Goal: Transaction & Acquisition: Register for event/course

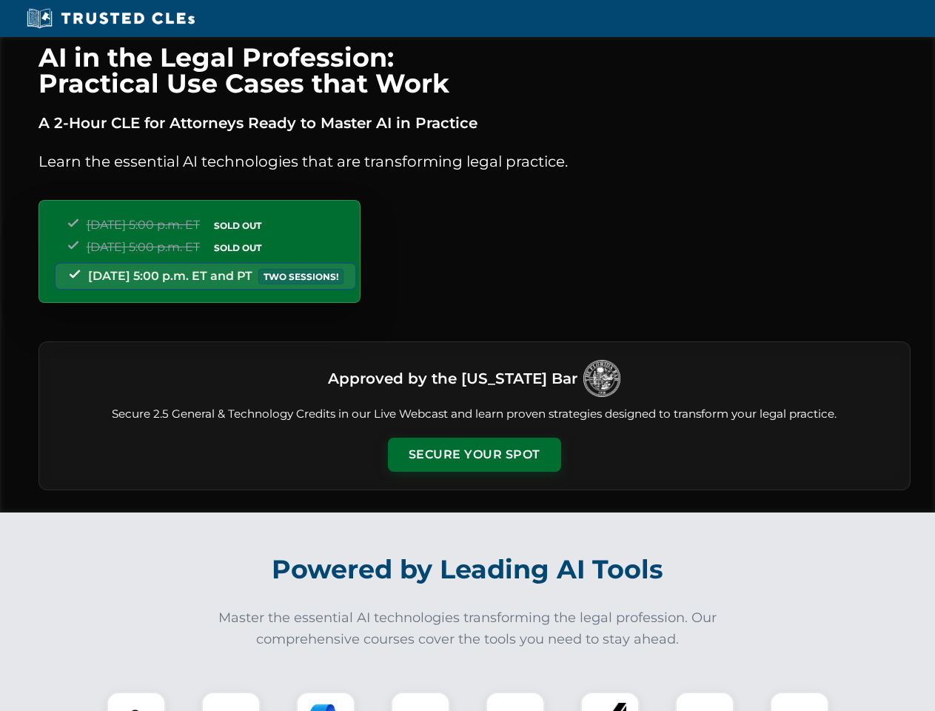
click at [474, 455] on button "Secure Your Spot" at bounding box center [474, 455] width 173 height 34
click at [136, 701] on img at bounding box center [136, 721] width 43 height 43
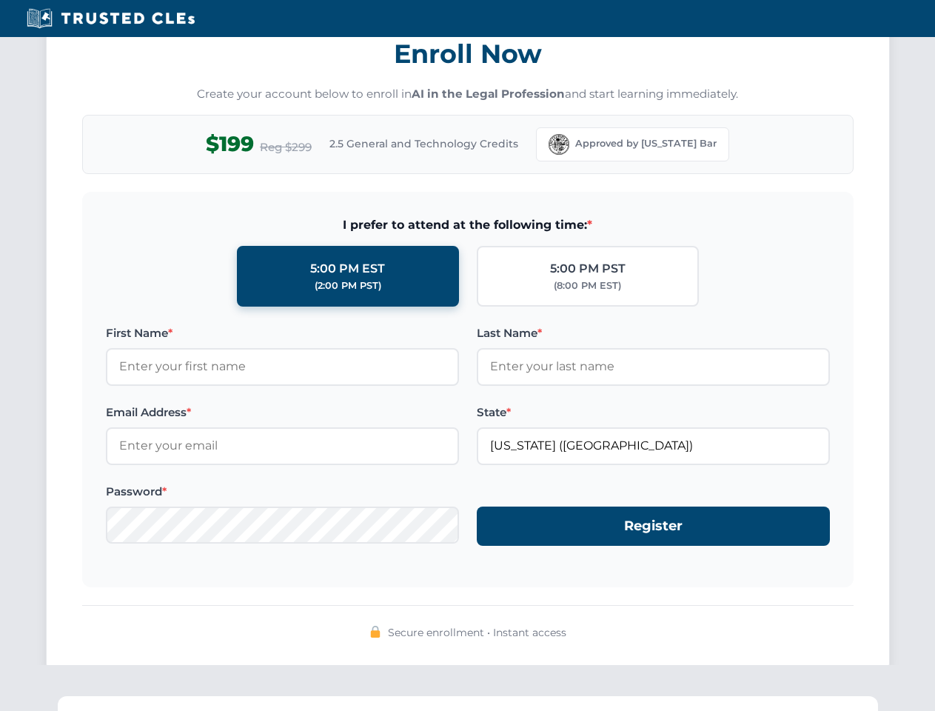
scroll to position [1454, 0]
